Goal: Transaction & Acquisition: Subscribe to service/newsletter

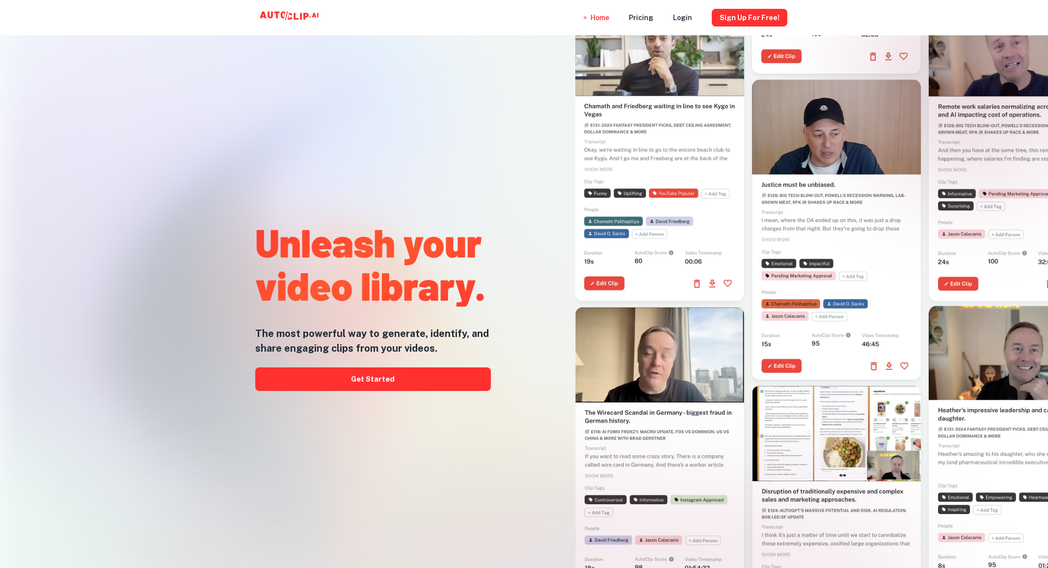
drag, startPoint x: 239, startPoint y: 491, endPoint x: 244, endPoint y: 486, distance: 6.9
click at [239, 491] on div "Unleash your video library. The most powerful way to generate, identify, and sh…" at bounding box center [353, 245] width 302 height 568
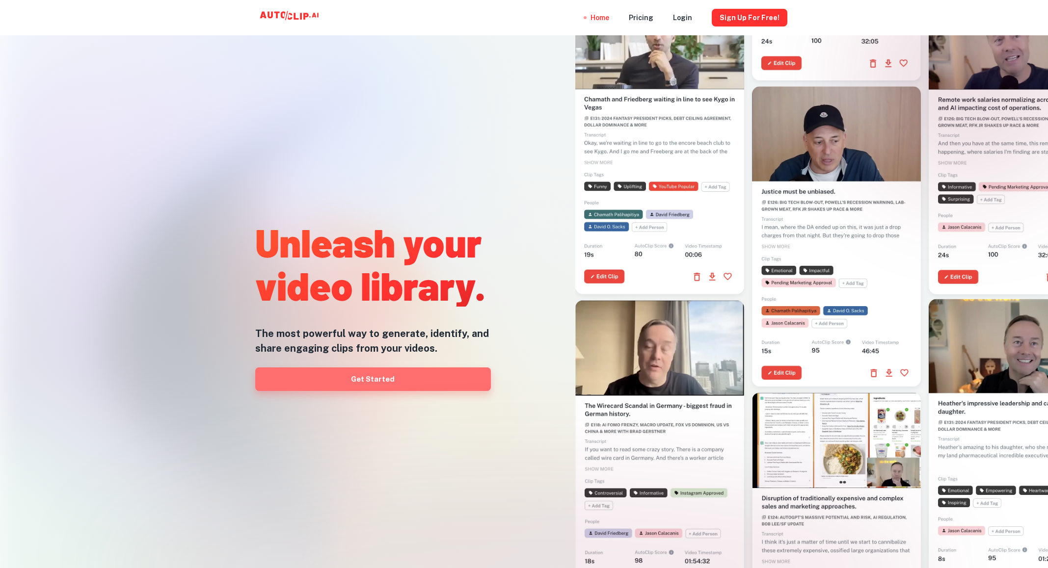
click at [388, 378] on link "Get Started" at bounding box center [373, 380] width 236 height 24
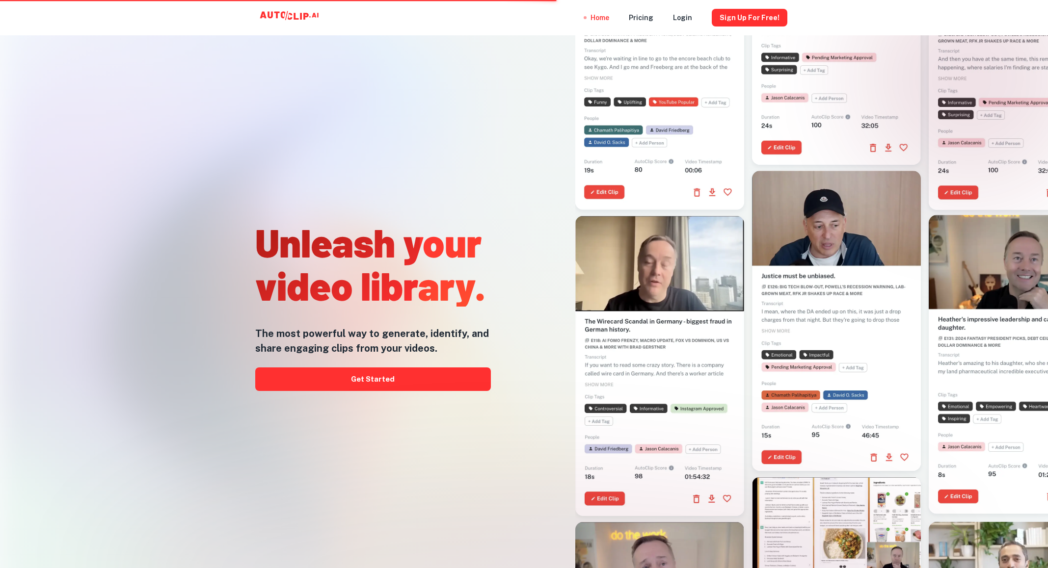
click at [348, 116] on div "Unleash your video library. The most powerful way to generate, identify, and sh…" at bounding box center [373, 304] width 236 height 568
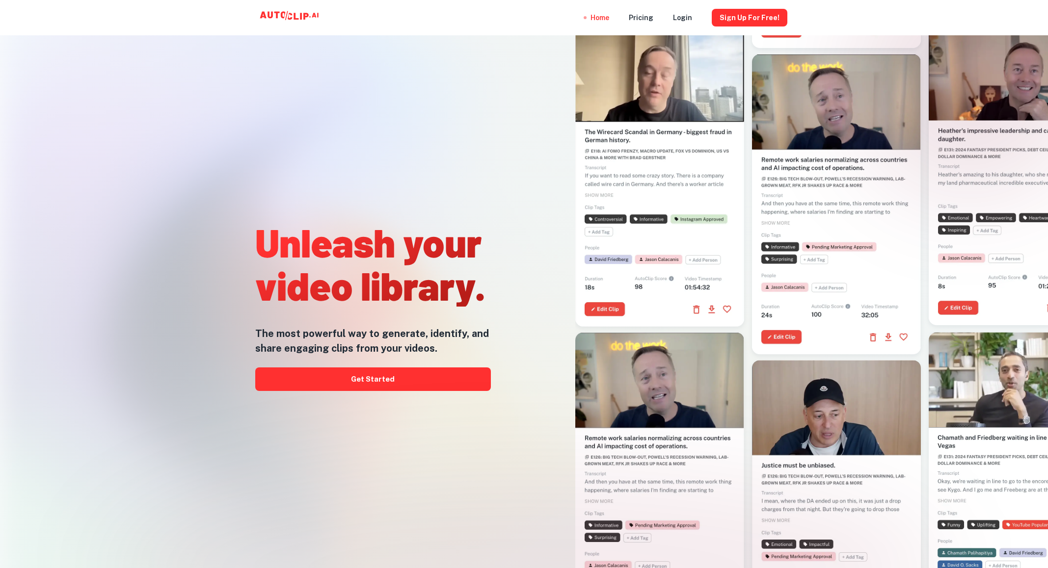
click at [522, 131] on div at bounding box center [656, 245] width 302 height 568
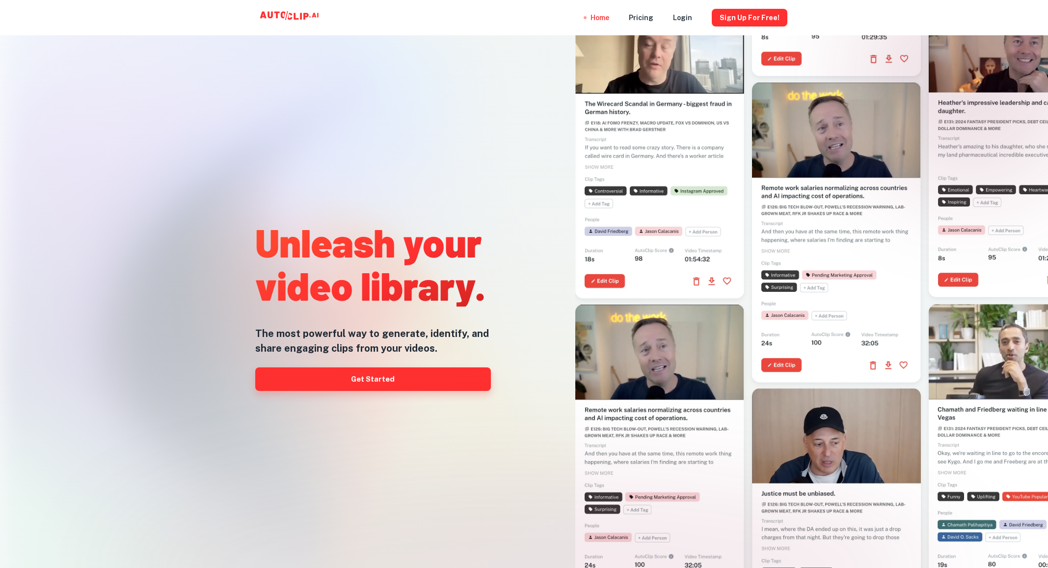
click at [414, 374] on link "Get Started" at bounding box center [373, 380] width 236 height 24
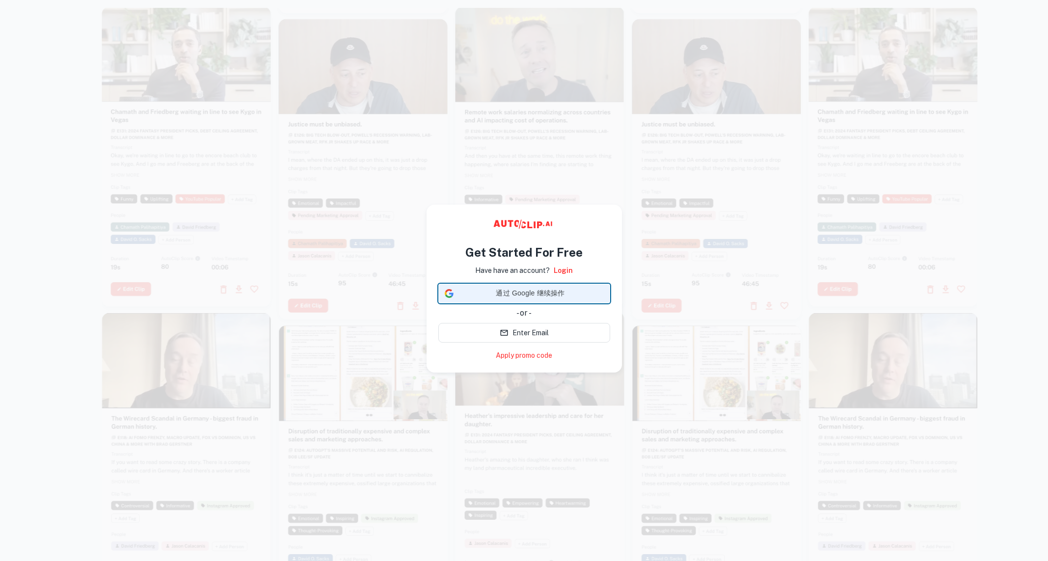
click at [533, 290] on span "通过 Google 继续操作" at bounding box center [530, 293] width 146 height 10
